Goal: Find contact information: Find contact information

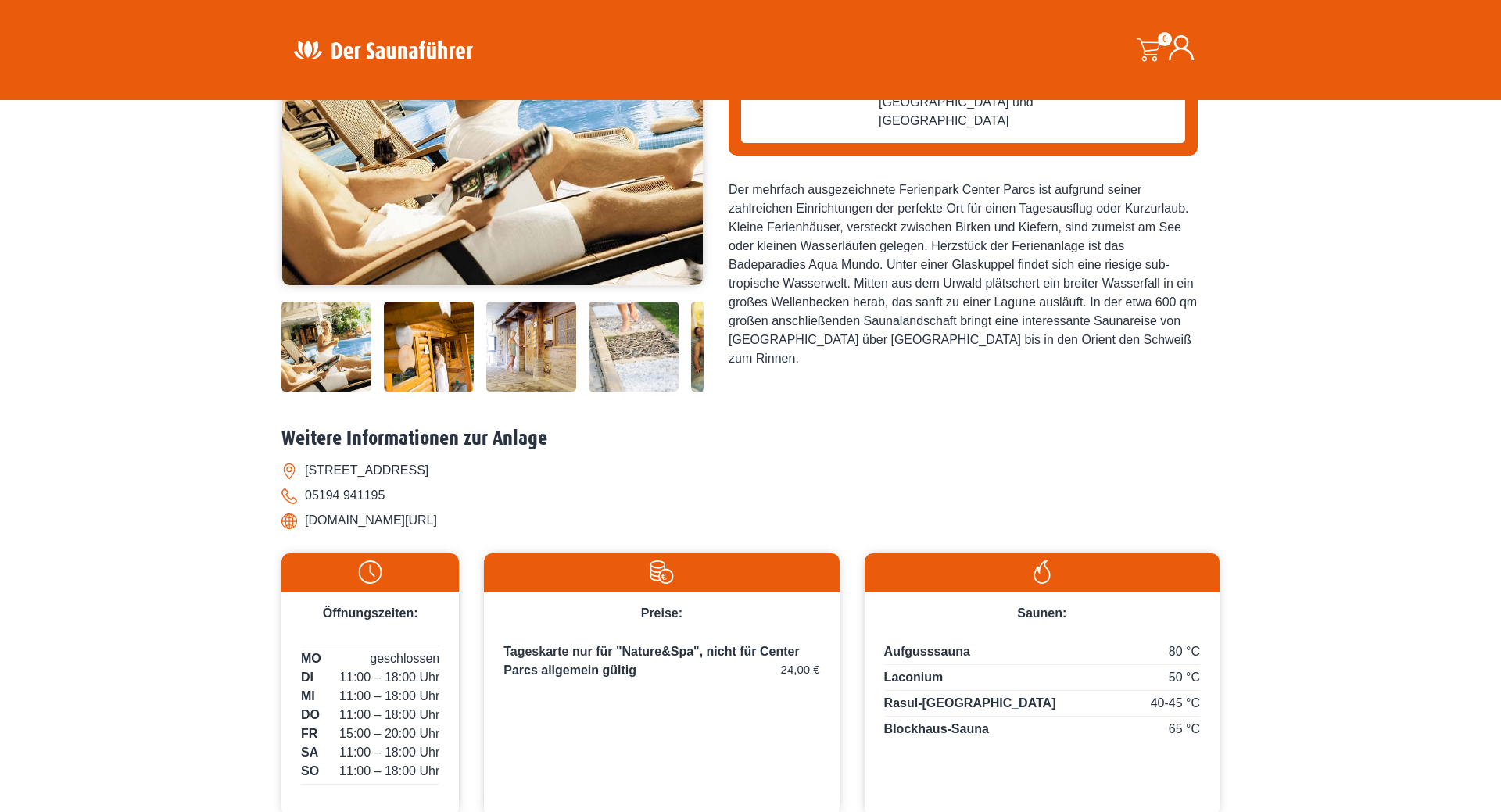
scroll to position [399, 0]
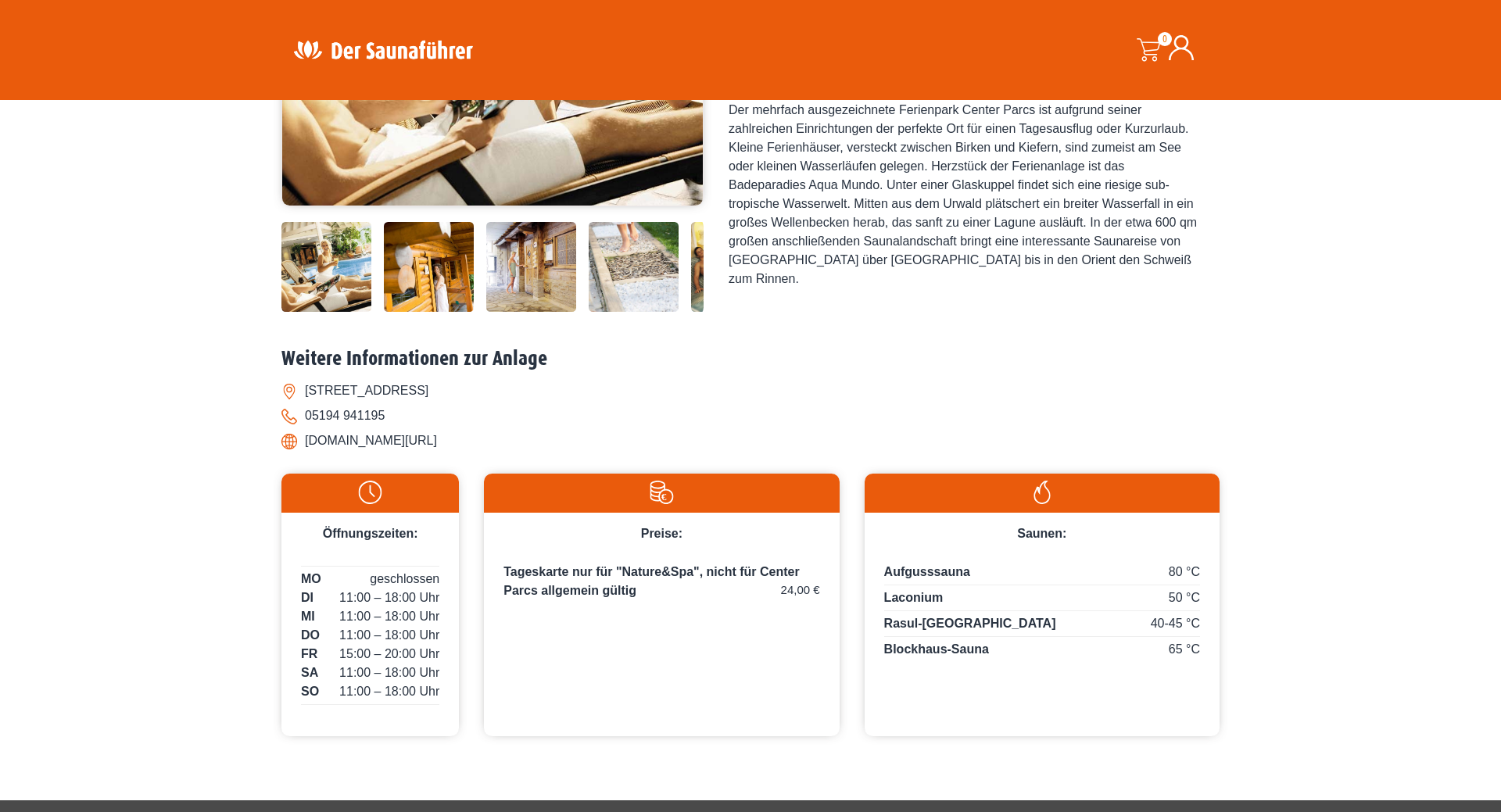
drag, startPoint x: 306, startPoint y: 391, endPoint x: 530, endPoint y: 391, distance: 224.0
click at [530, 391] on li "[STREET_ADDRESS]" at bounding box center [750, 391] width 938 height 25
copy li "[STREET_ADDRESS]"
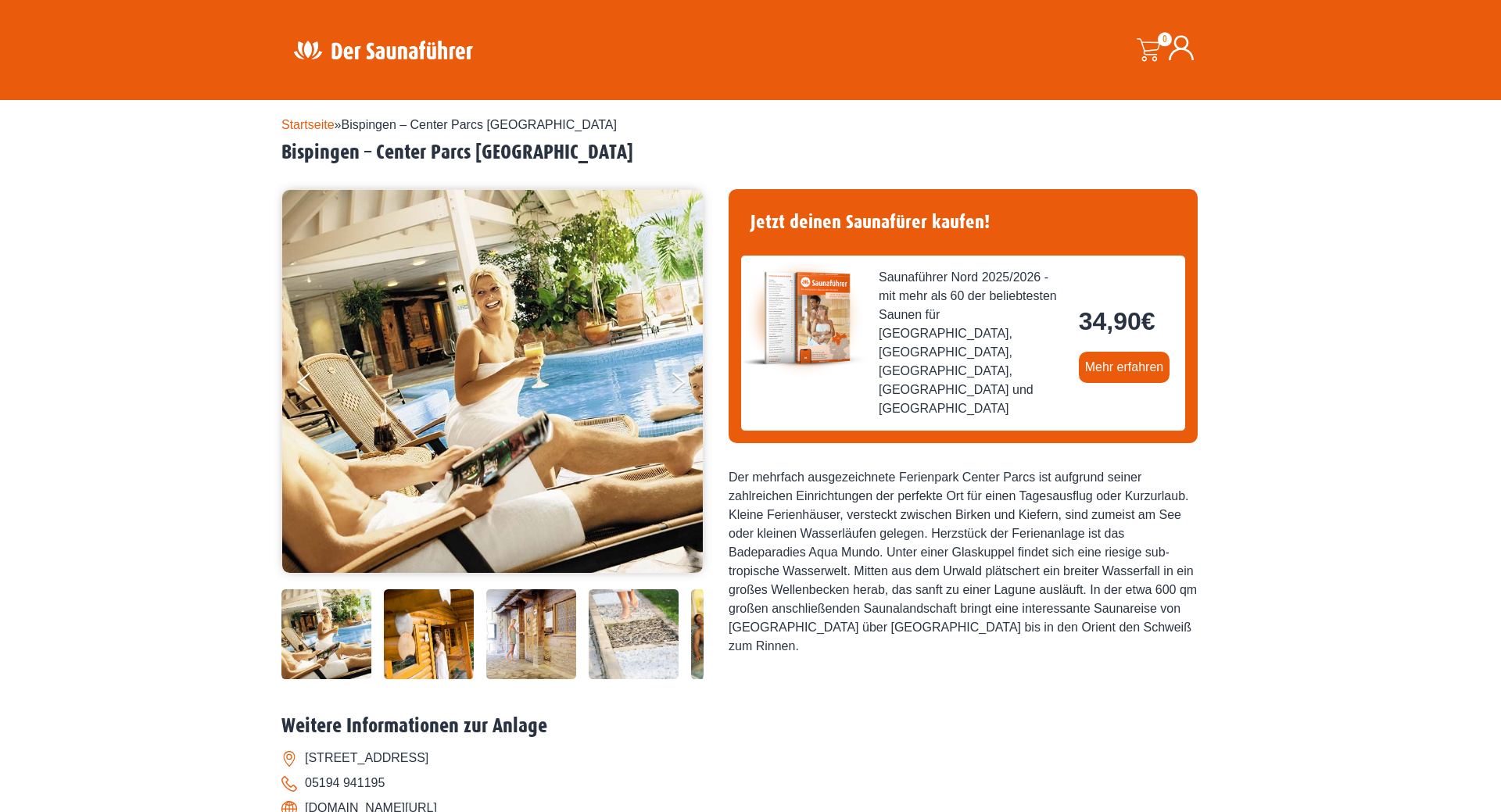
scroll to position [80, 0]
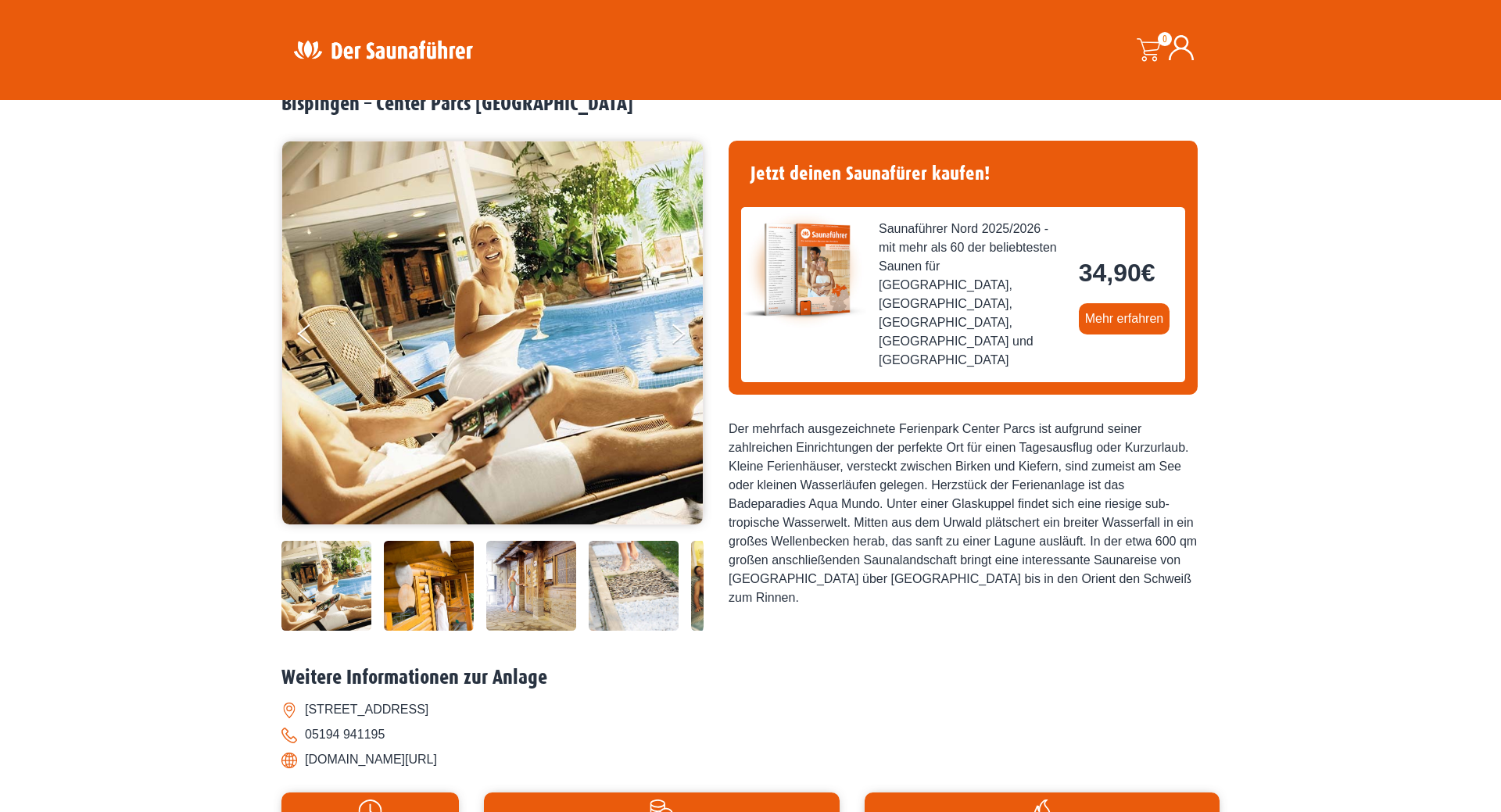
click at [201, 292] on div "Startseite » Bispingen – Center Parcs Bispinger Heide Bispingen – Center Parcs …" at bounding box center [750, 567] width 1501 height 1025
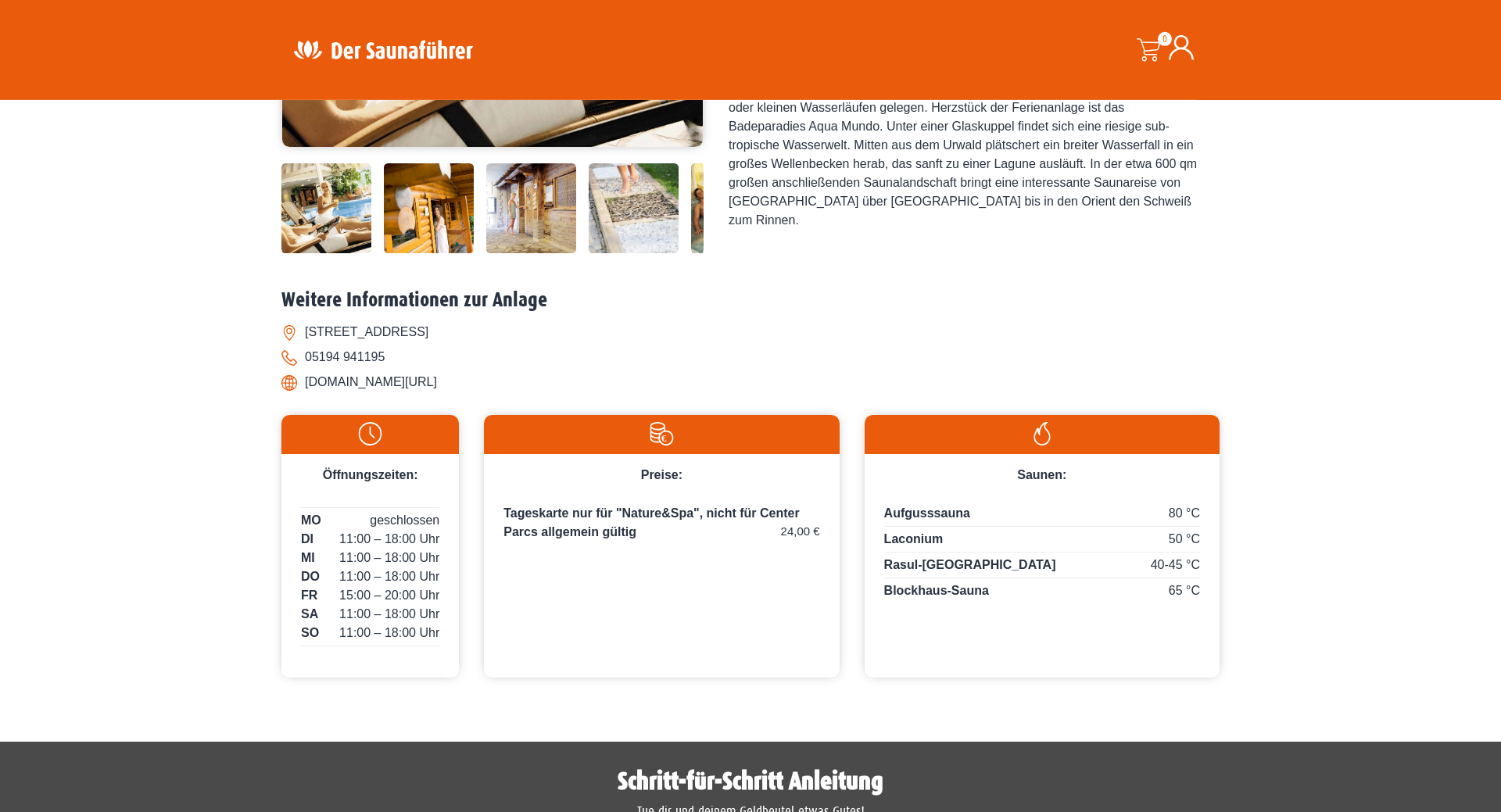
scroll to position [479, 0]
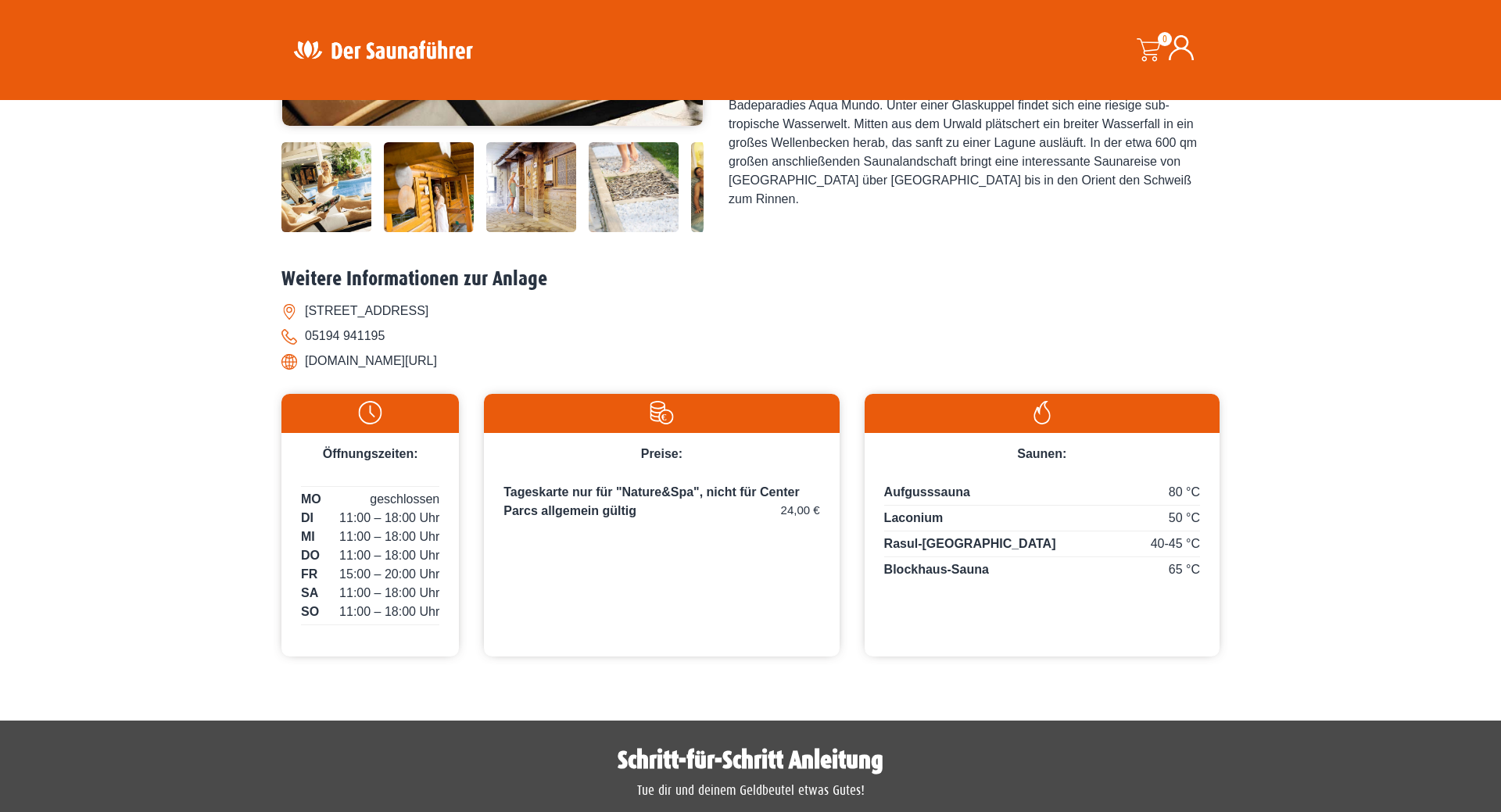
drag, startPoint x: 832, startPoint y: 359, endPoint x: 297, endPoint y: 362, distance: 535.0
click at [297, 362] on li "[DOMAIN_NAME][URL]" at bounding box center [750, 361] width 938 height 25
copy li "[DOMAIN_NAME][URL]"
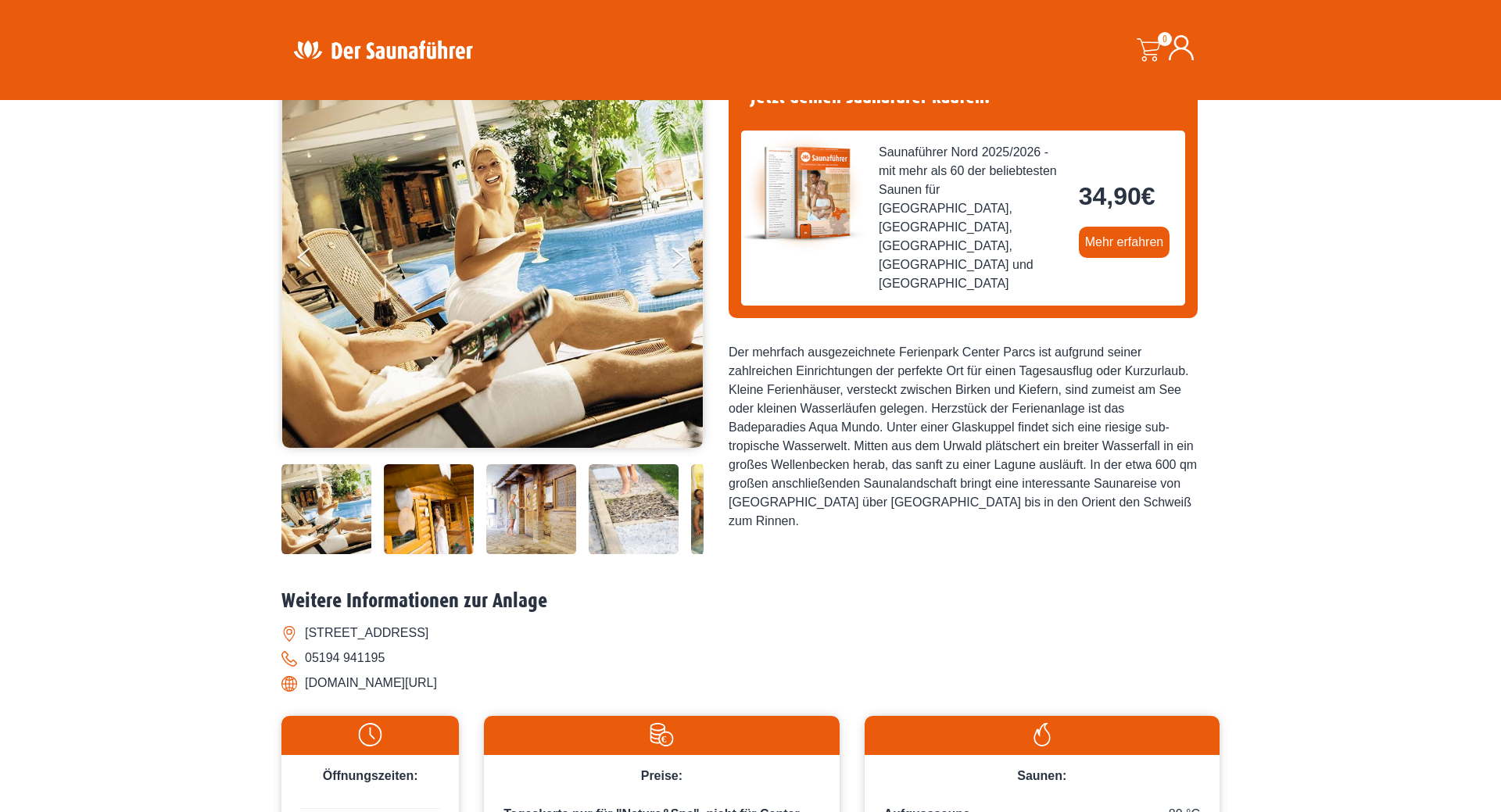
scroll to position [0, 0]
